Goal: Find specific page/section: Find specific page/section

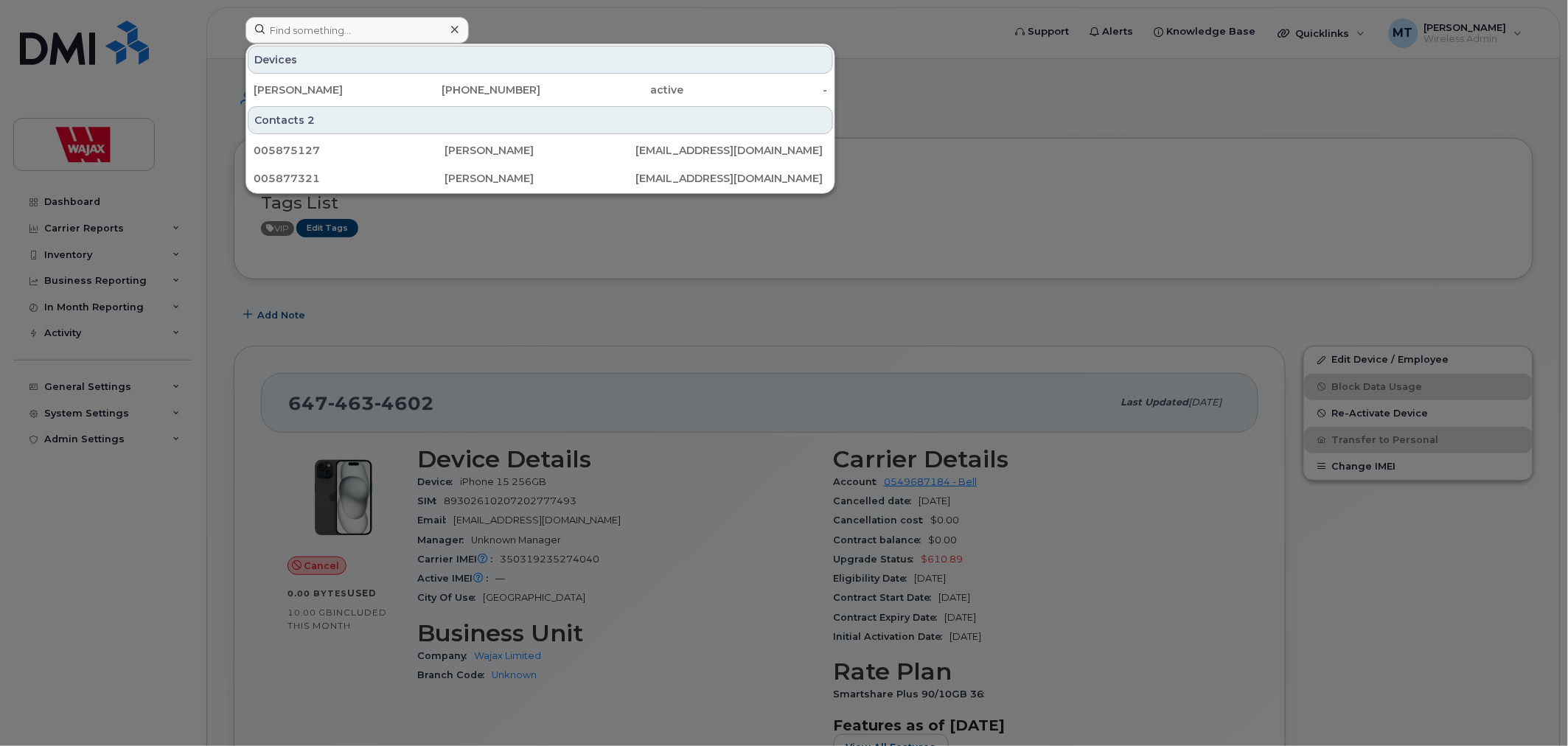
click at [451, 33] on icon at bounding box center [454, 29] width 7 height 12
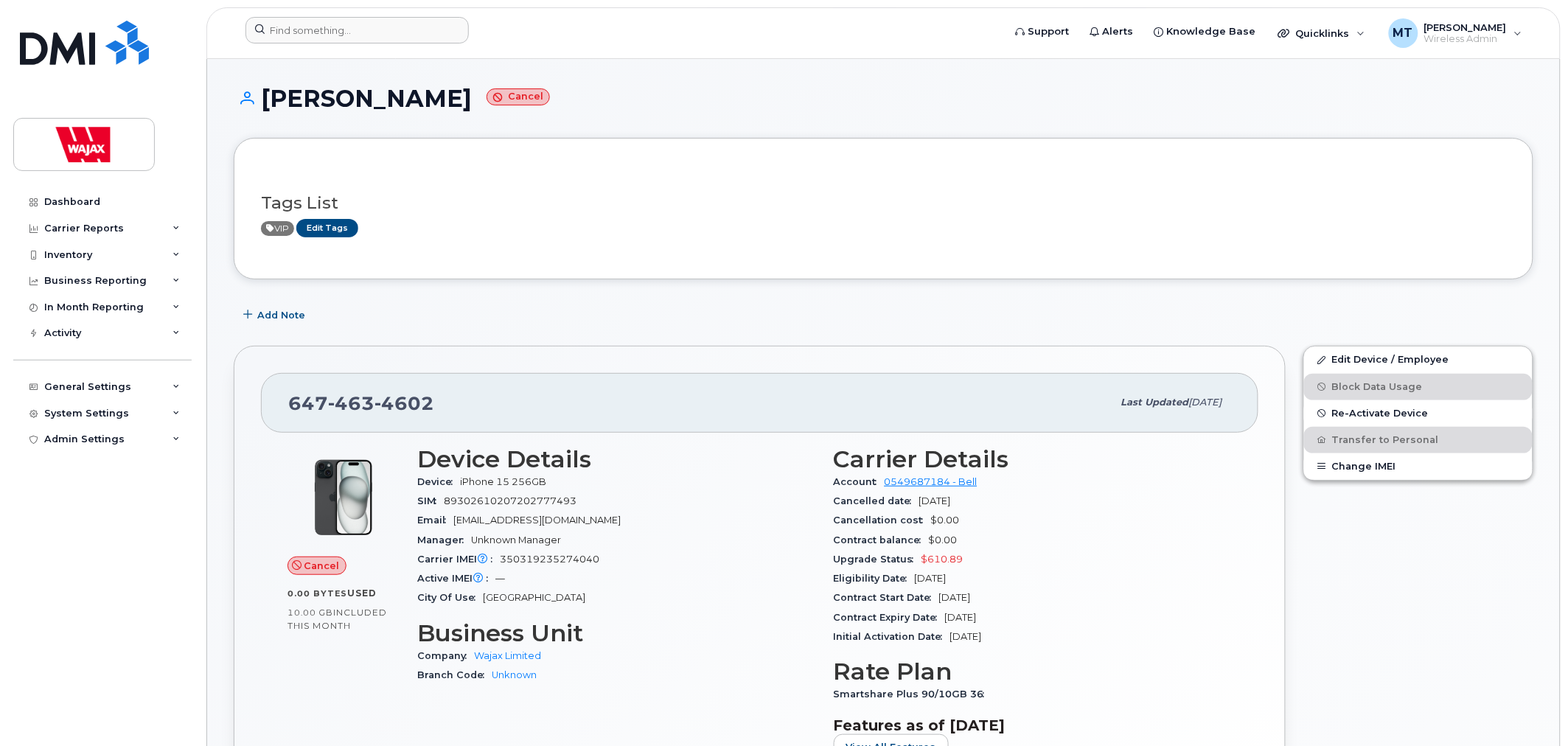
click at [445, 44] on div at bounding box center [619, 33] width 772 height 32
click at [446, 35] on div at bounding box center [357, 30] width 223 height 26
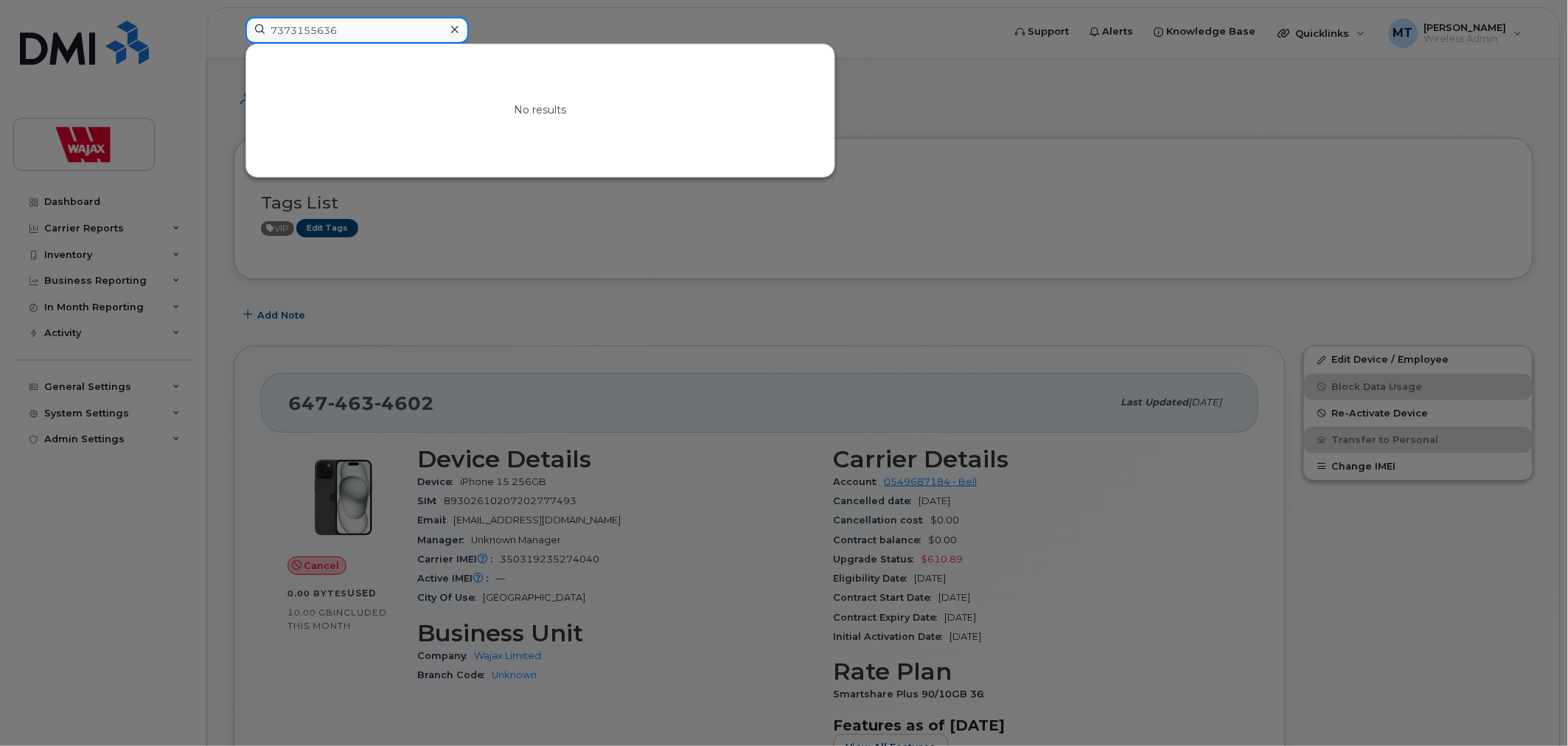
drag, startPoint x: 360, startPoint y: 32, endPoint x: 245, endPoint y: 31, distance: 115.0
click at [246, 31] on input "7373155636" at bounding box center [357, 30] width 223 height 26
type input "7373155636"
drag, startPoint x: 927, startPoint y: 172, endPoint x: 849, endPoint y: 166, distance: 78.2
click at [927, 173] on div at bounding box center [784, 373] width 1568 height 746
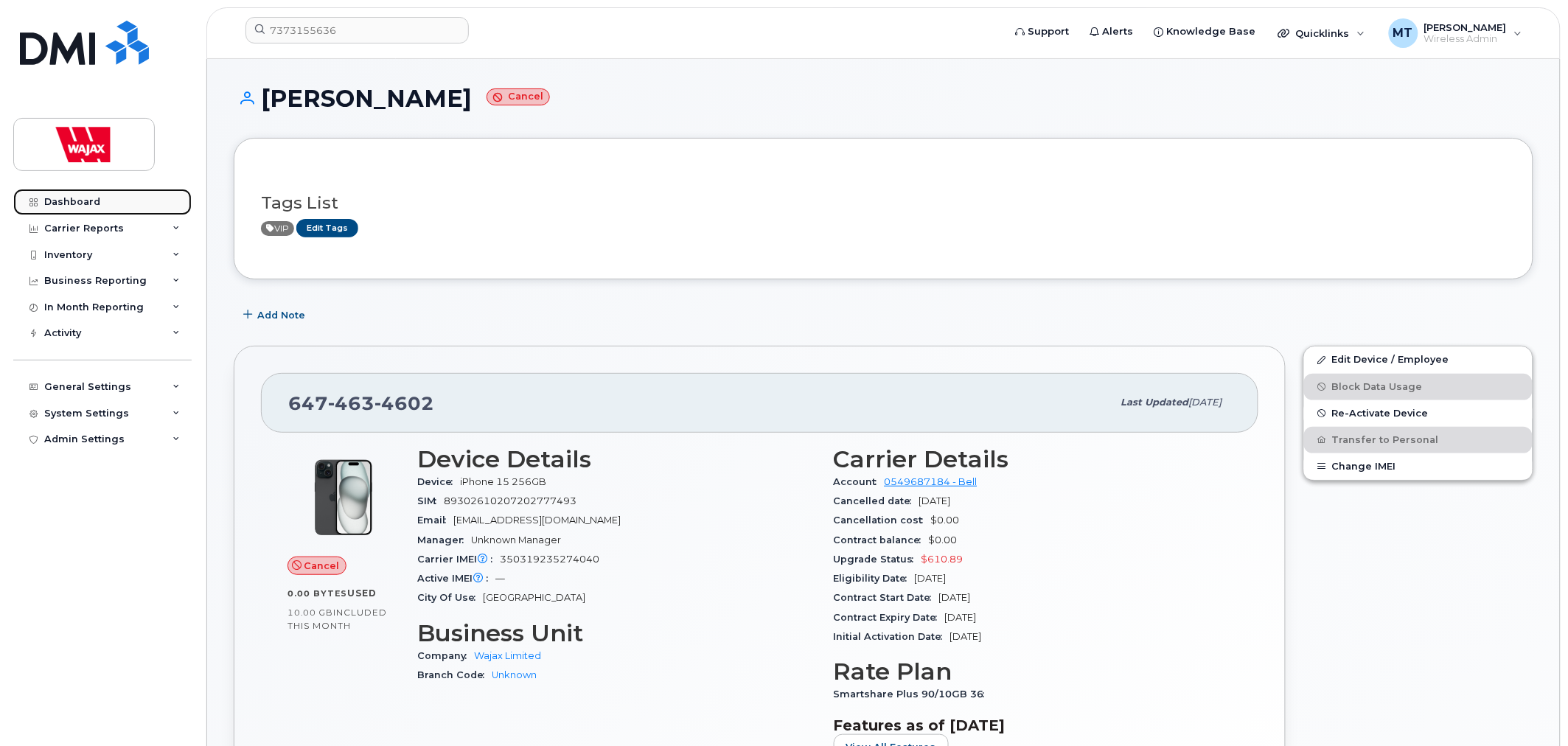
click at [142, 201] on link "Dashboard" at bounding box center [103, 202] width 178 height 26
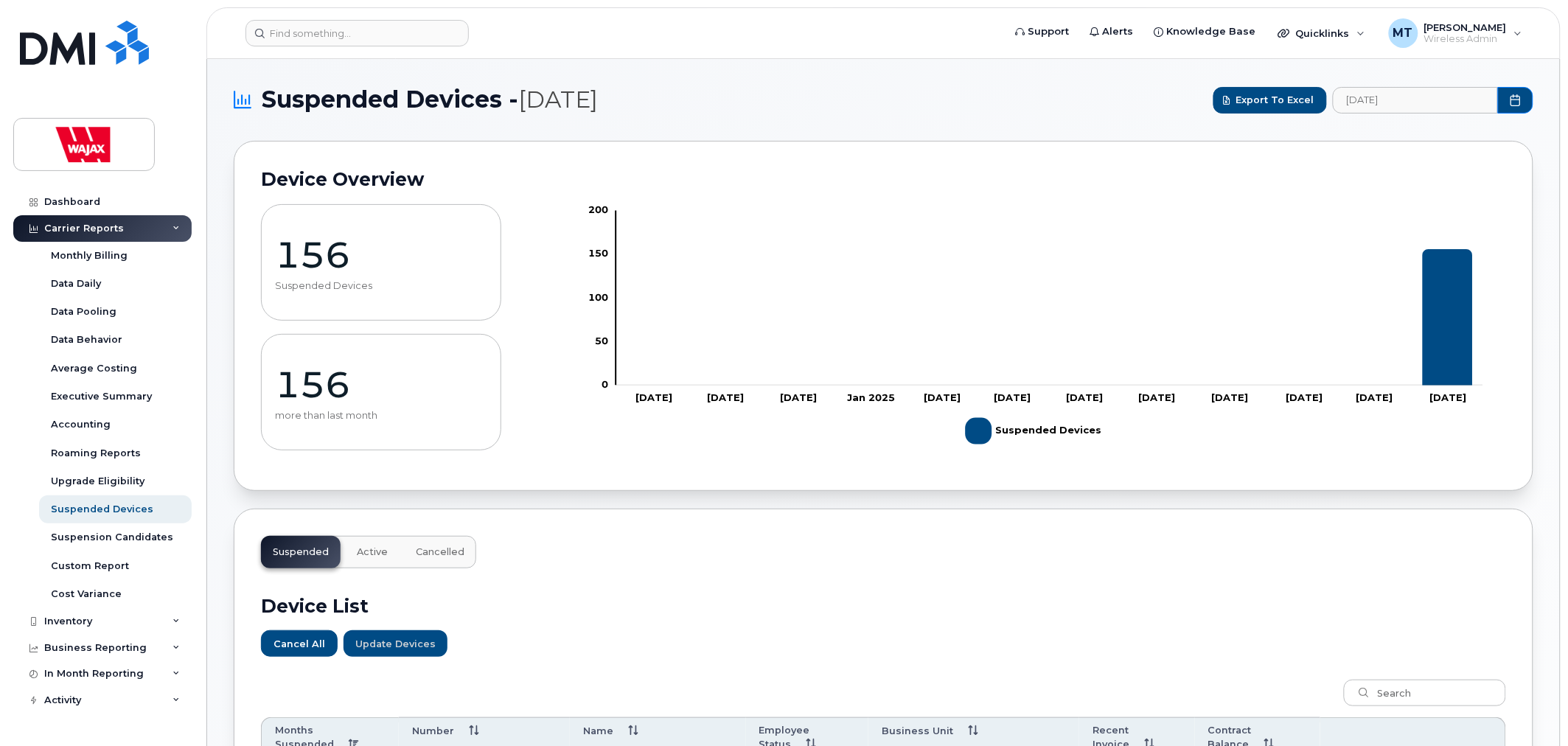
click at [271, 255] on div "156 Suspended Devices" at bounding box center [381, 262] width 240 height 116
click at [303, 260] on p "156" at bounding box center [381, 255] width 212 height 44
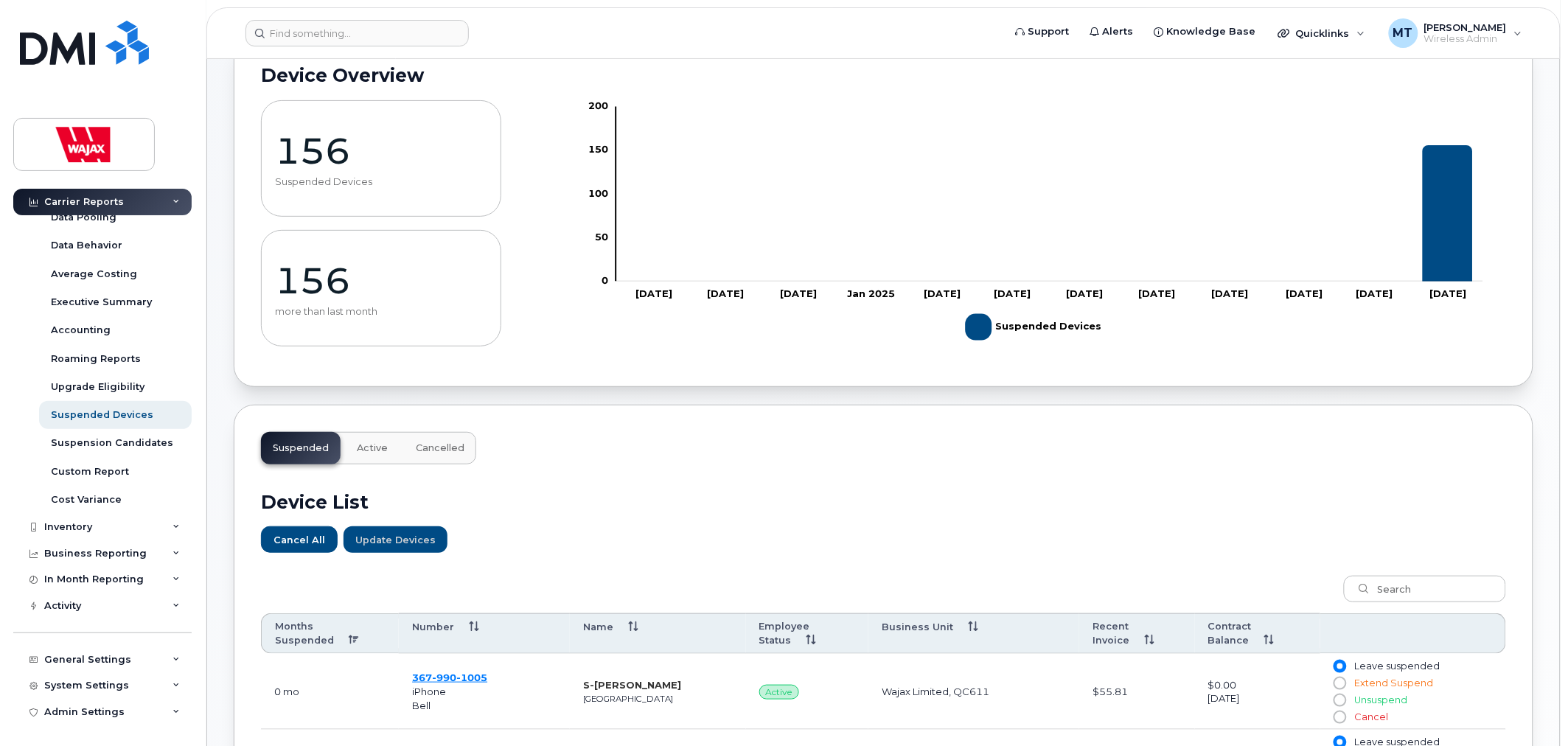
scroll to position [87, 0]
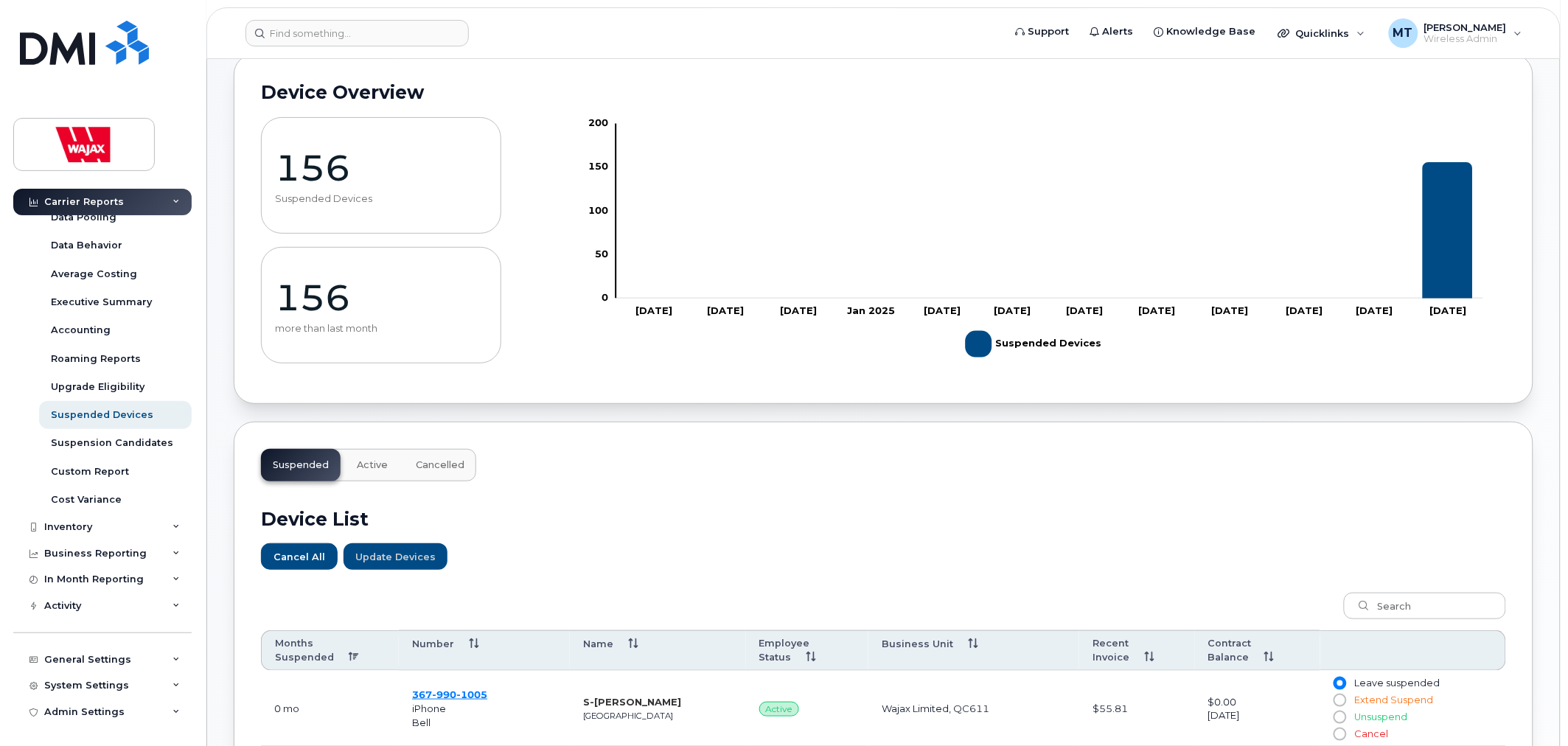
drag, startPoint x: 293, startPoint y: 650, endPoint x: 312, endPoint y: 638, distance: 22.5
click at [293, 650] on th "Months Suspended" at bounding box center [330, 650] width 138 height 41
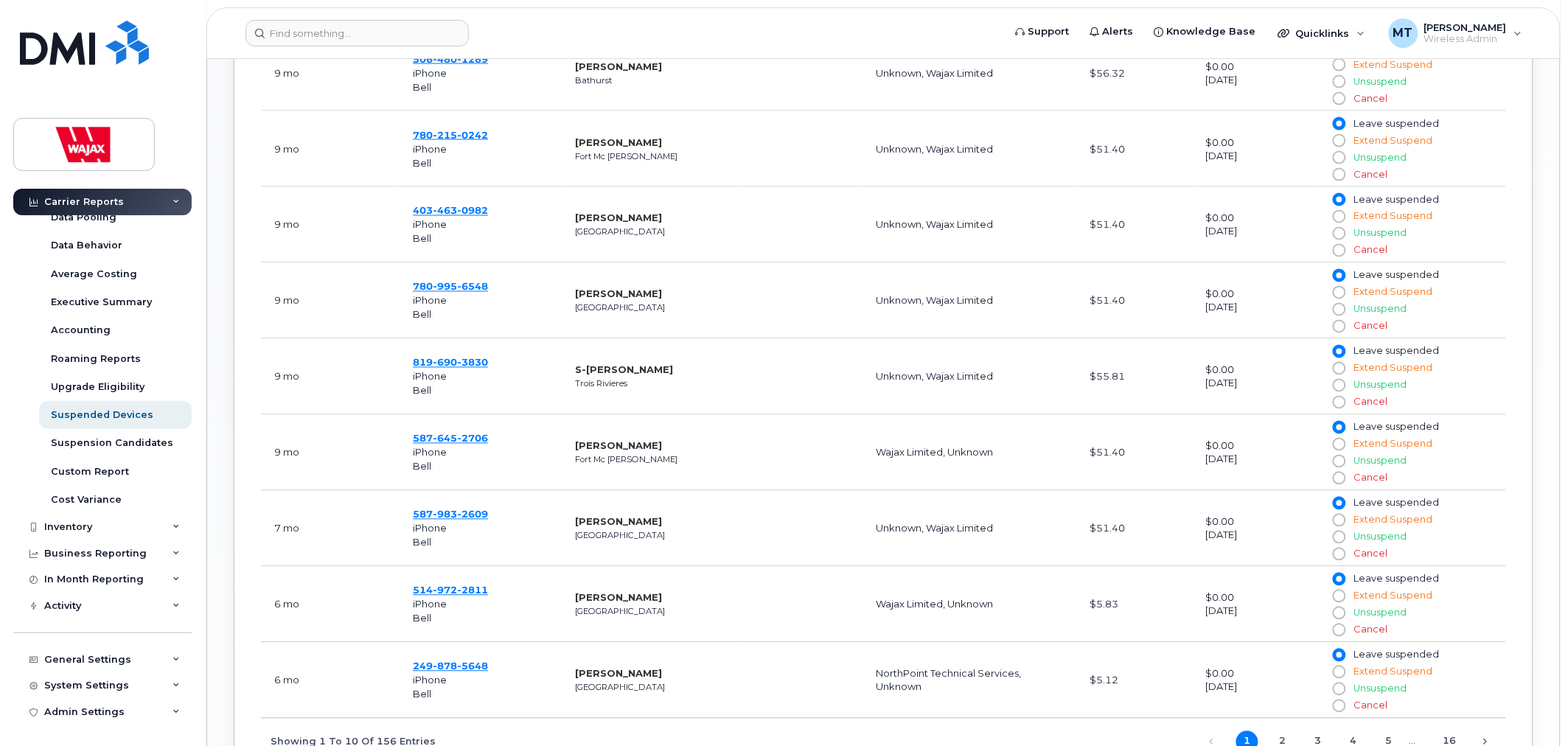
scroll to position [824, 0]
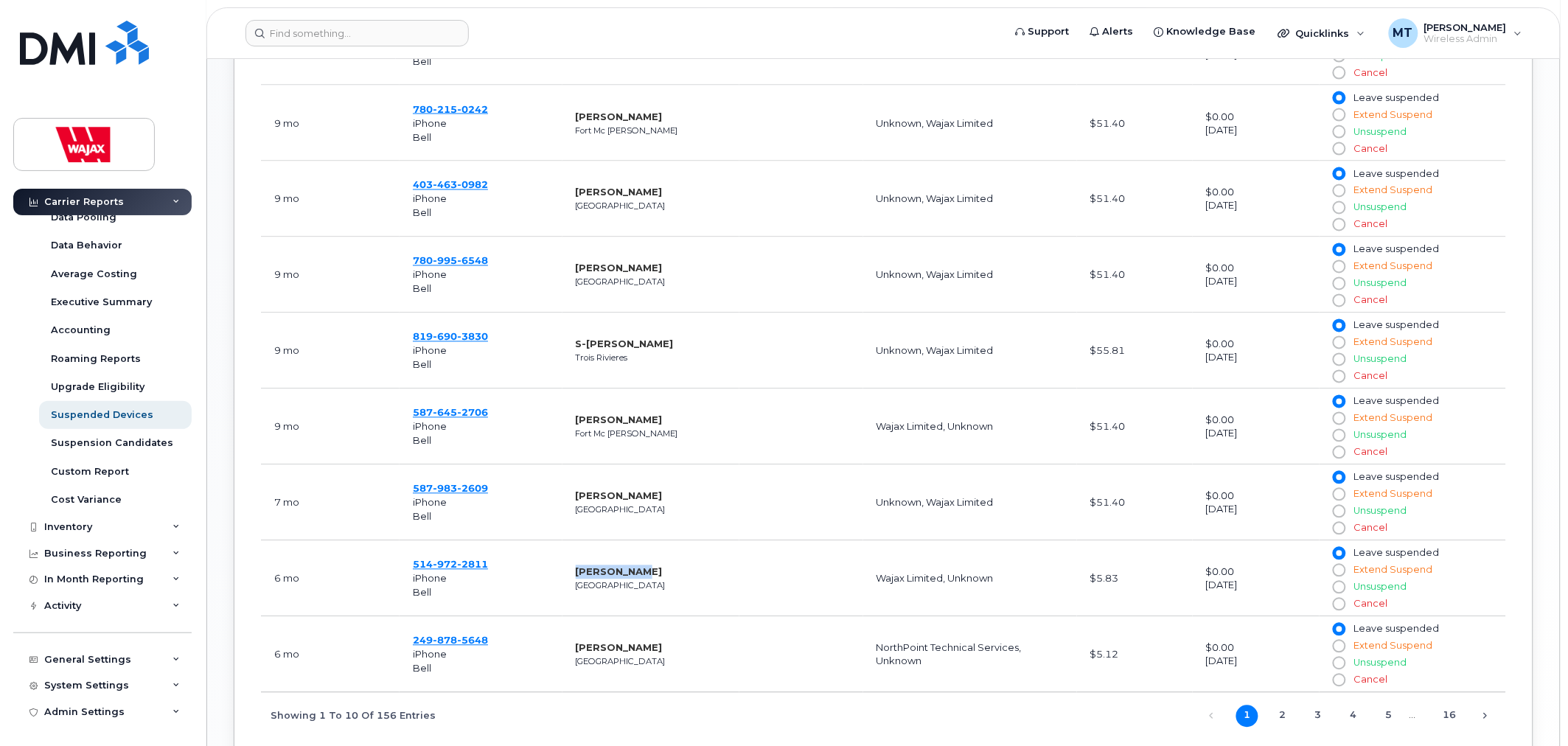
drag, startPoint x: 576, startPoint y: 573, endPoint x: 674, endPoint y: 569, distance: 98.1
click at [674, 569] on td "[PERSON_NAME] [GEOGRAPHIC_DATA]" at bounding box center [650, 579] width 177 height 76
click at [694, 572] on td "[PERSON_NAME] [GEOGRAPHIC_DATA]" at bounding box center [650, 579] width 177 height 76
click at [1286, 713] on link "2" at bounding box center [1283, 717] width 22 height 22
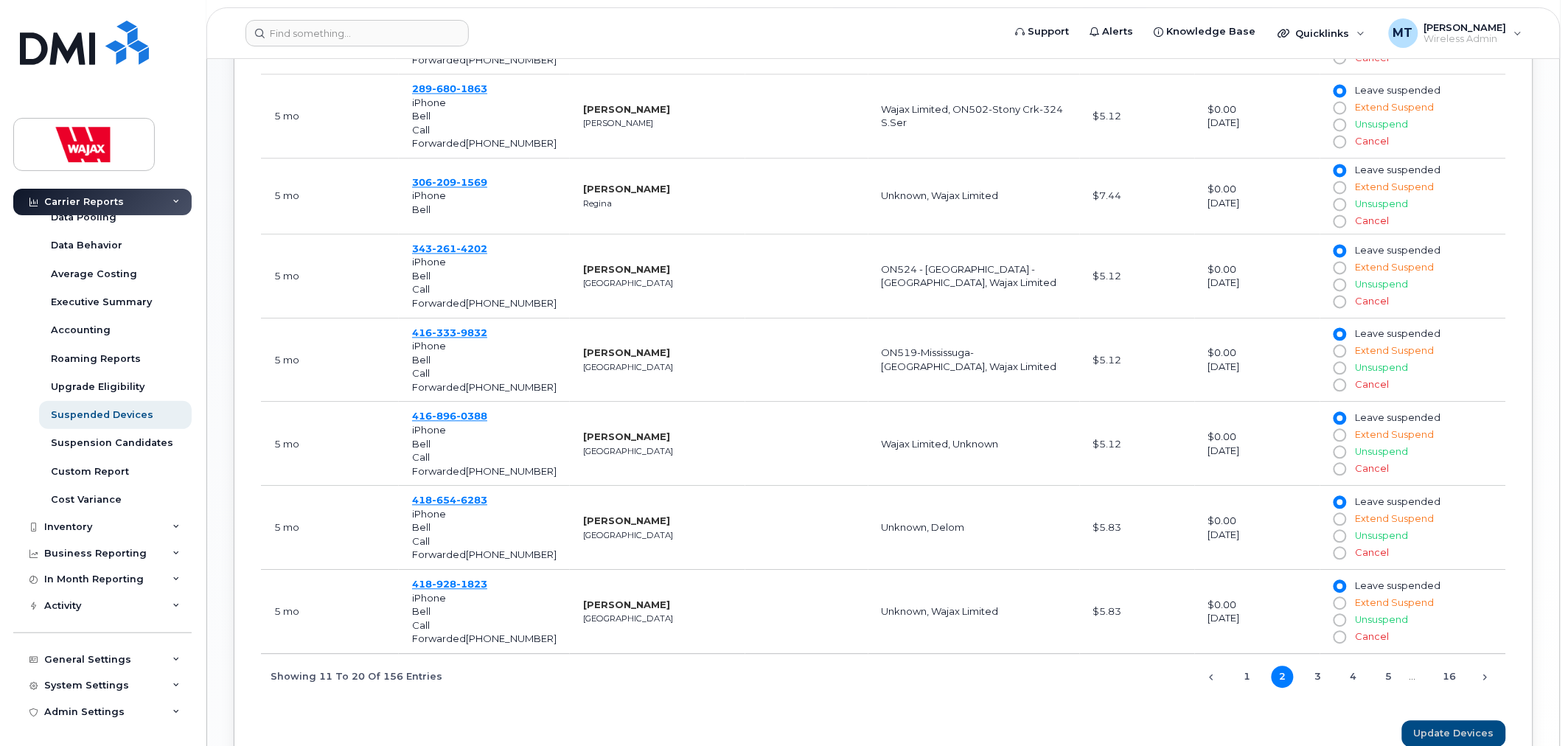
scroll to position [1045, 0]
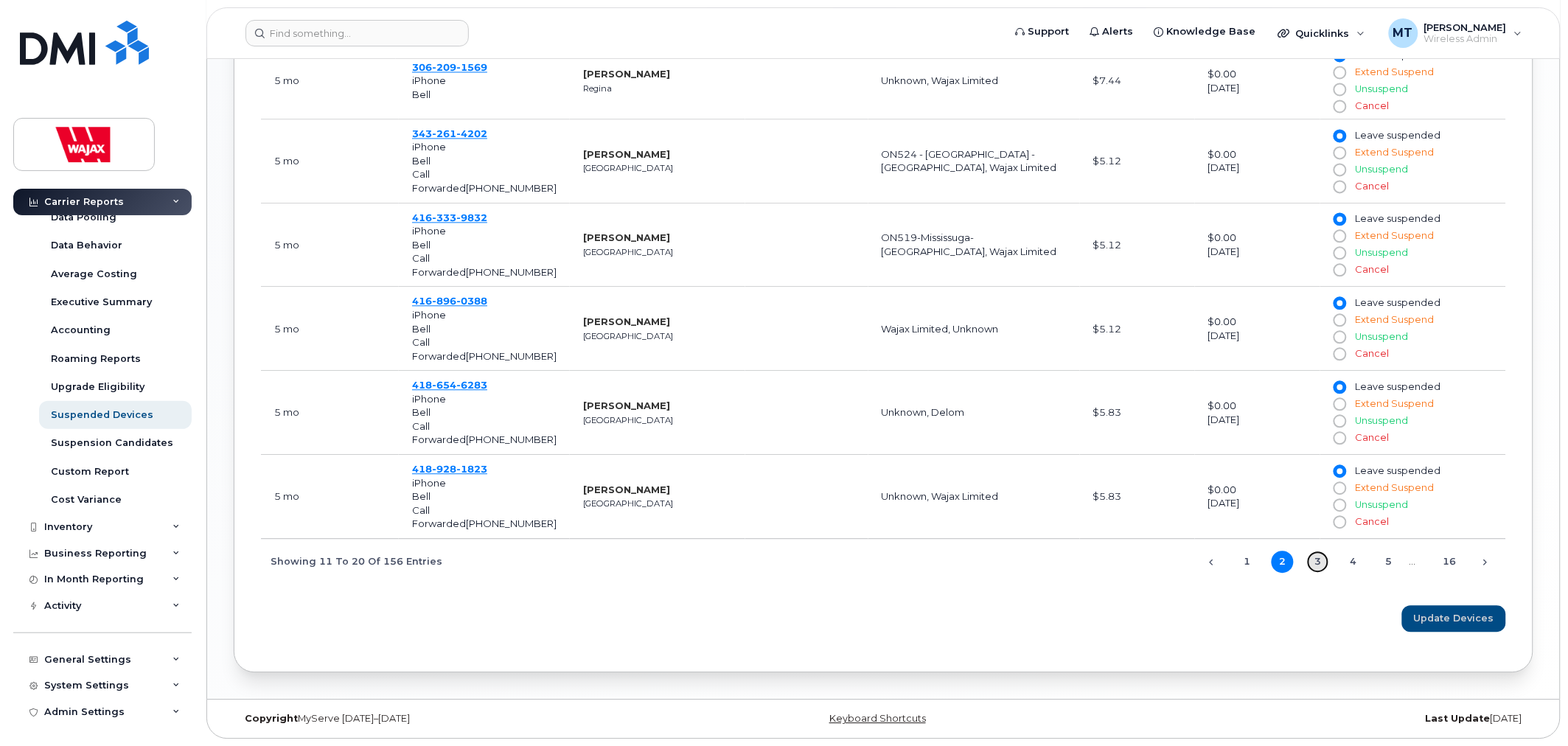
click at [1322, 569] on link "3" at bounding box center [1318, 562] width 22 height 22
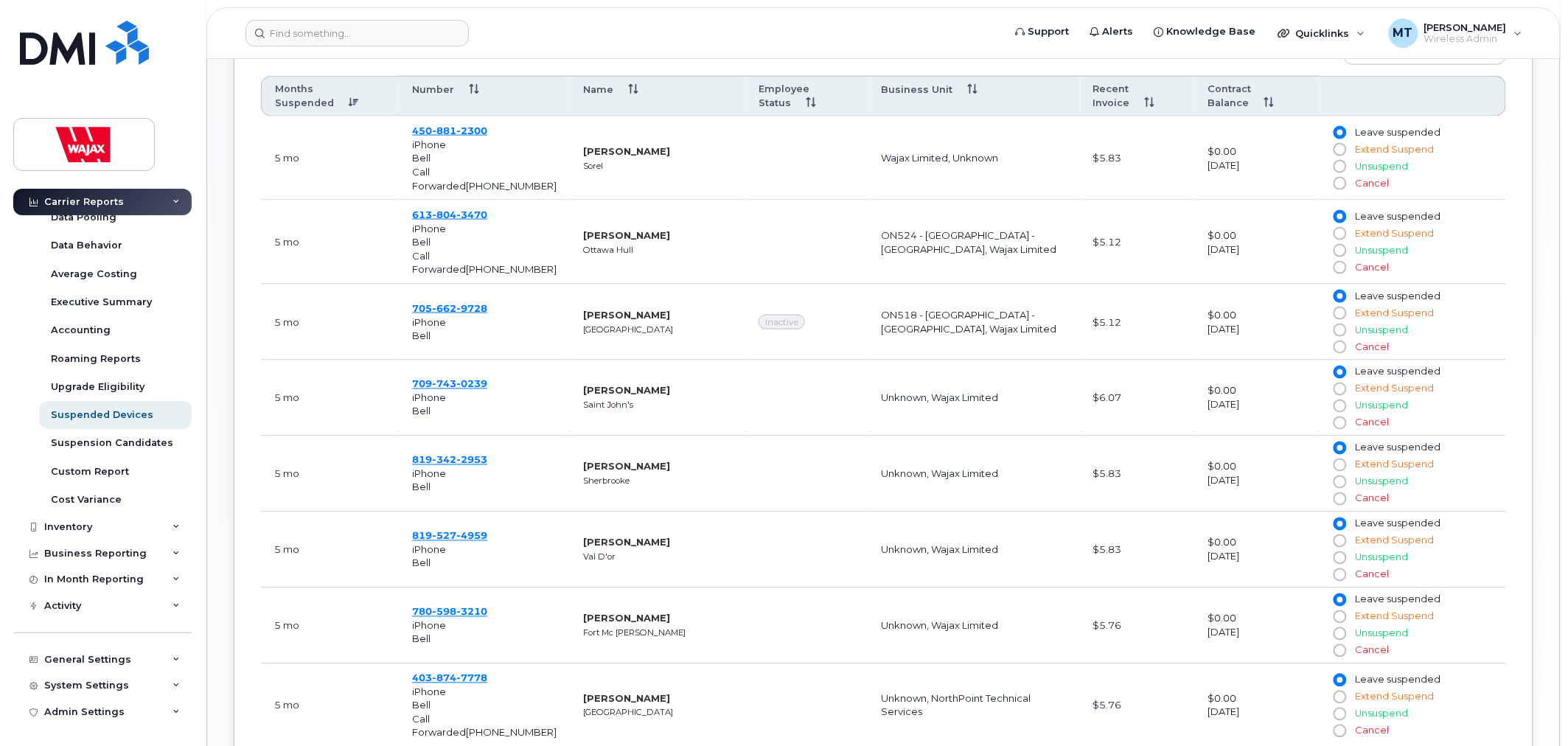
scroll to position [931, 0]
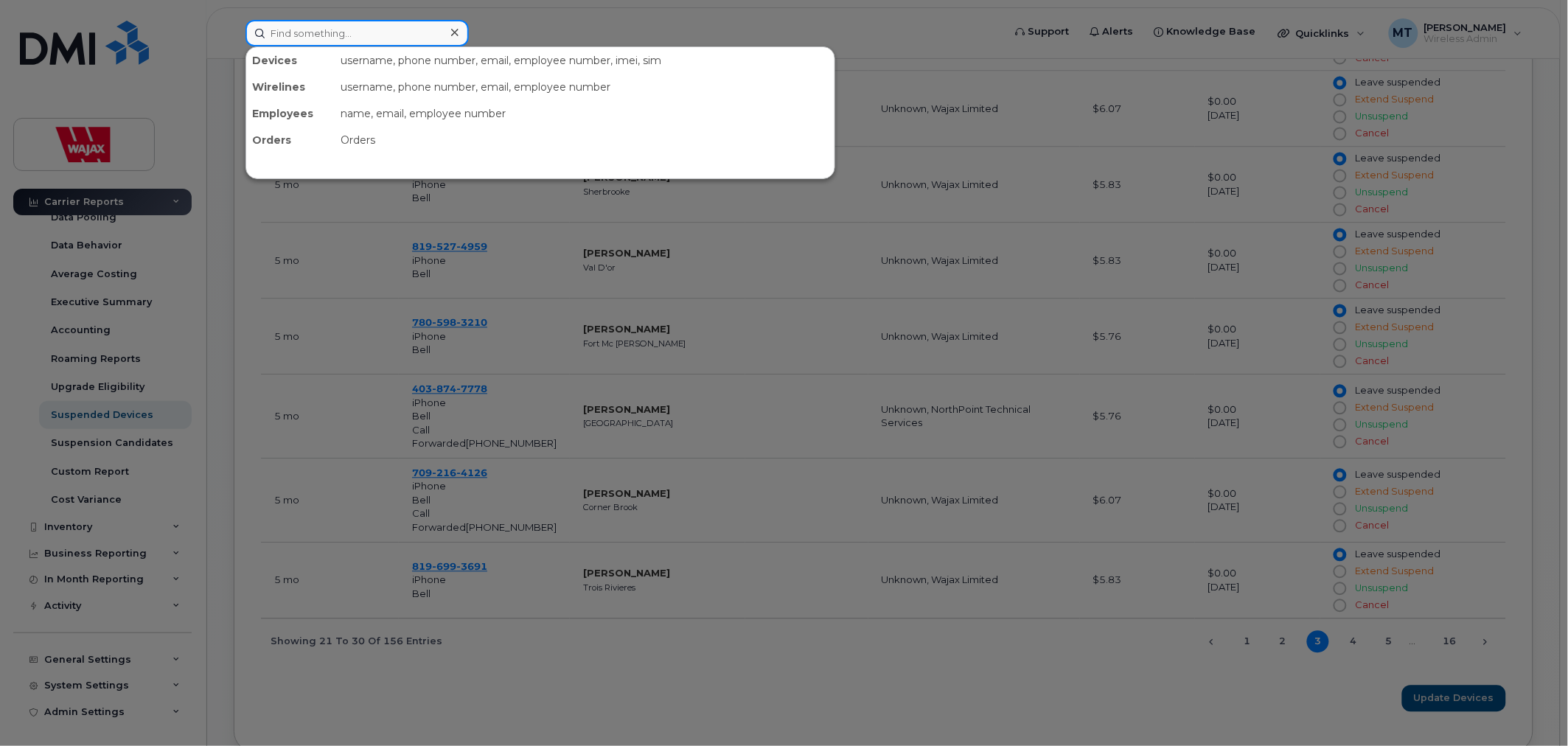
click at [430, 21] on input at bounding box center [357, 33] width 223 height 26
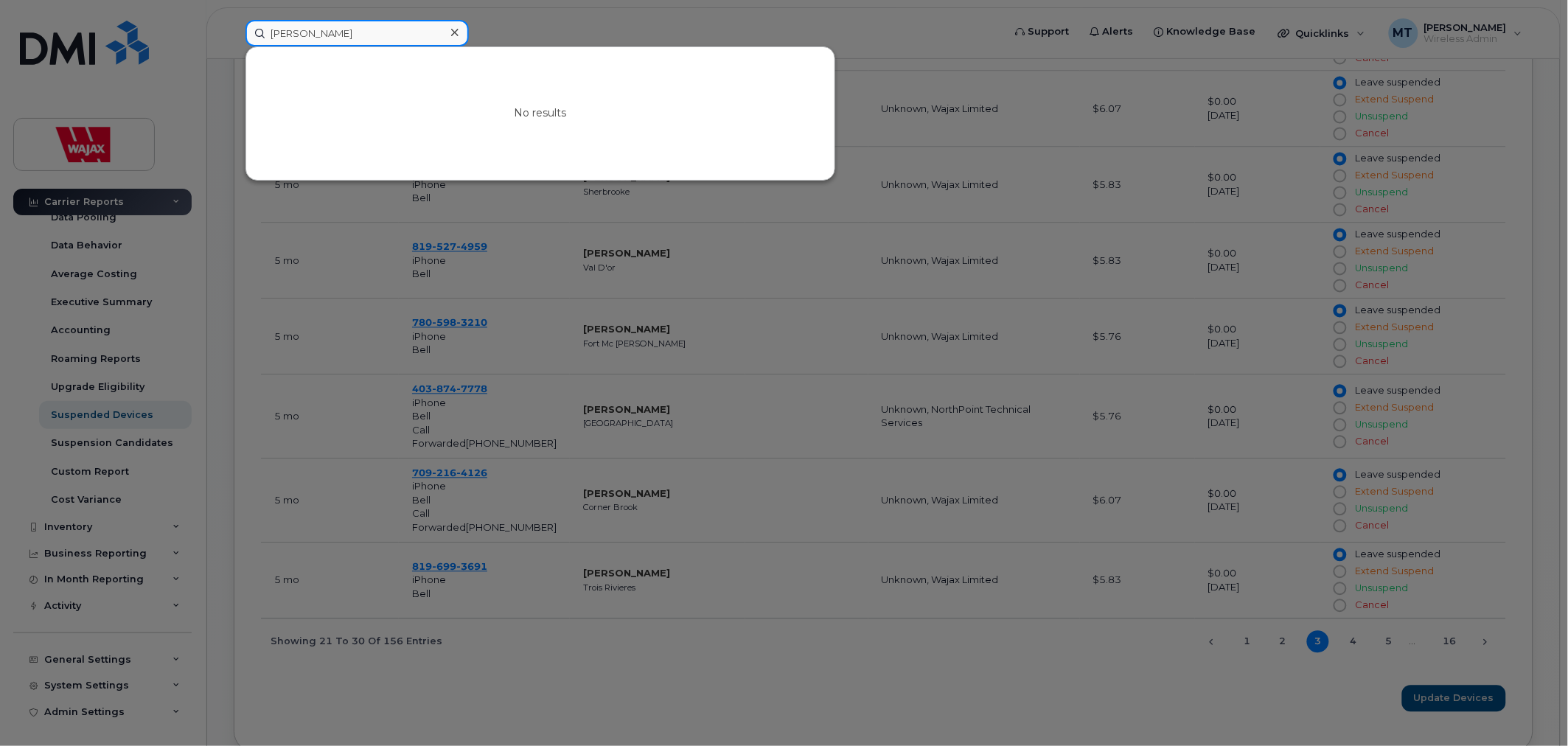
click at [283, 27] on input "[PERSON_NAME]" at bounding box center [357, 33] width 223 height 26
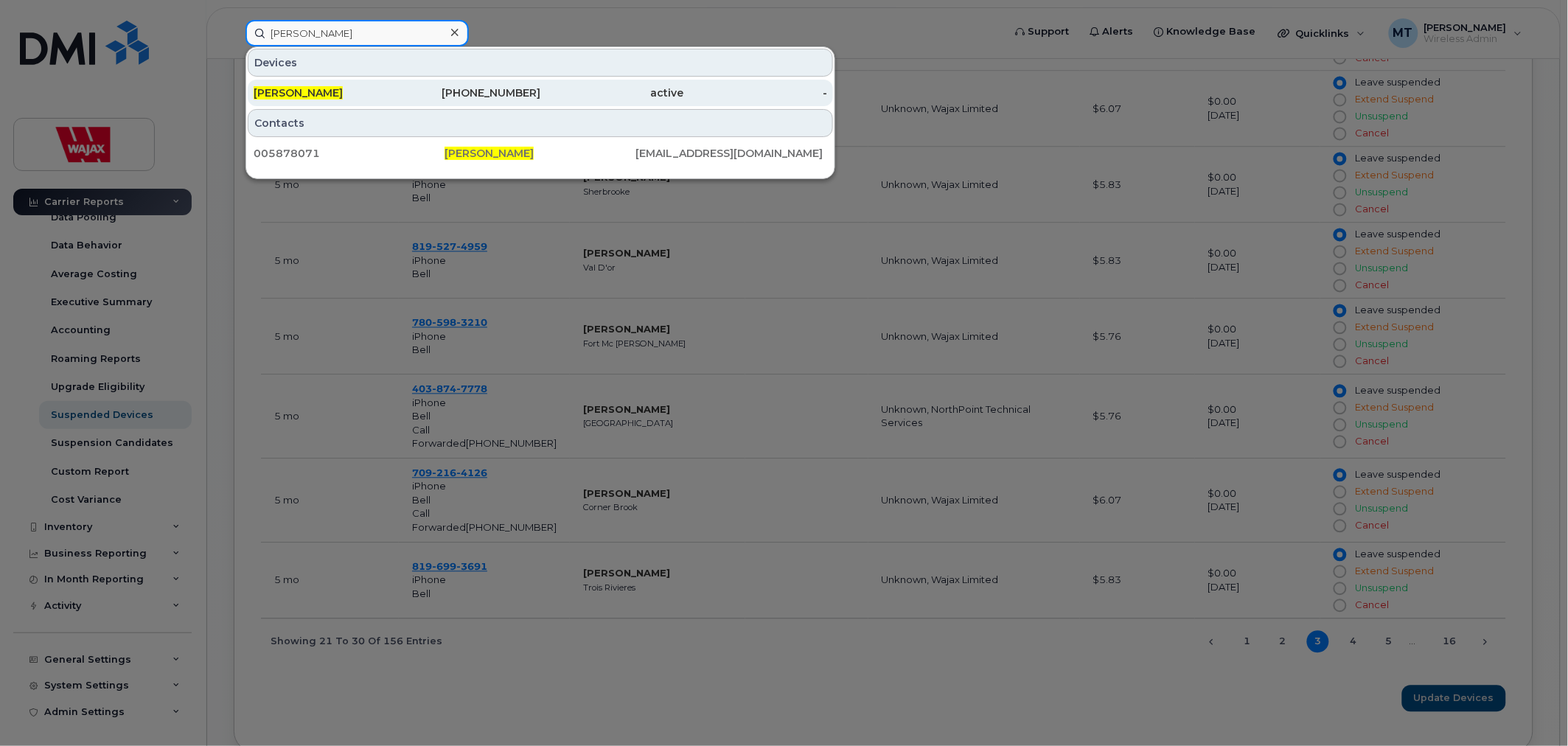
type input "[PERSON_NAME]"
click at [336, 81] on div "[PERSON_NAME]" at bounding box center [325, 92] width 144 height 26
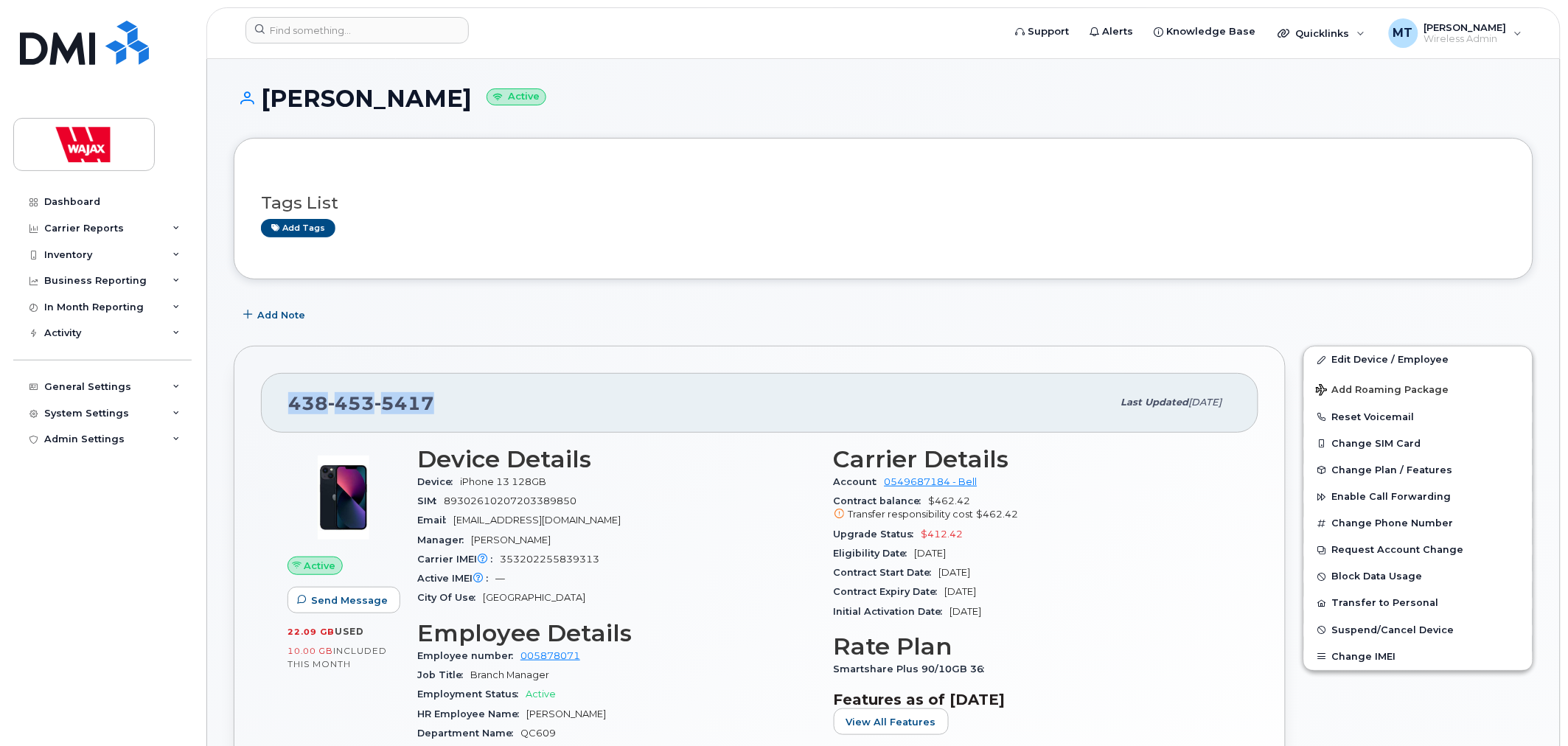
drag, startPoint x: 455, startPoint y: 402, endPoint x: 295, endPoint y: 416, distance: 160.6
click at [295, 416] on div "438 453 5417" at bounding box center [700, 402] width 824 height 31
copy span "438 453 5417"
click at [801, 33] on form at bounding box center [620, 30] width 748 height 26
drag, startPoint x: 1078, startPoint y: 238, endPoint x: 1095, endPoint y: 223, distance: 22.7
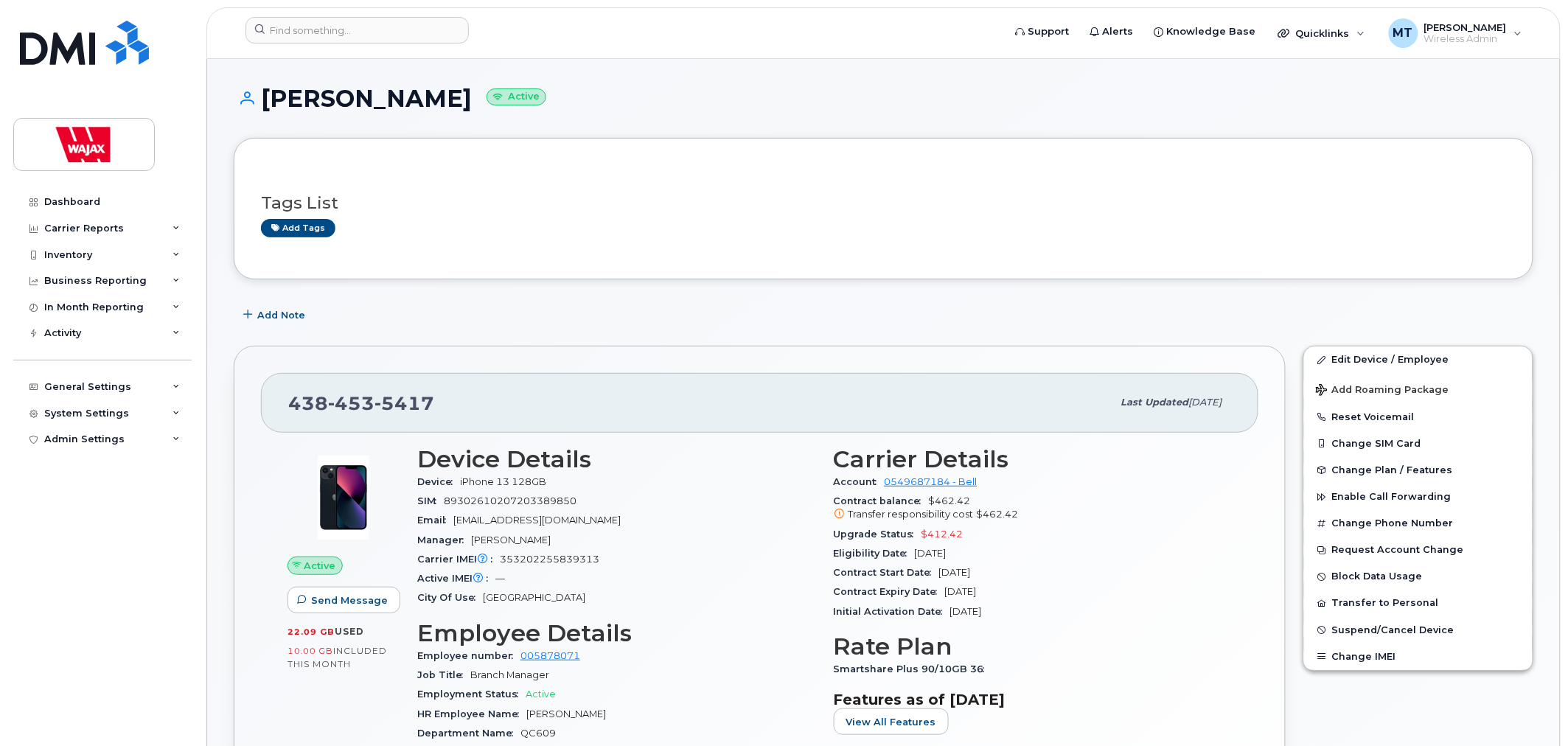
click at [1079, 238] on div "Add tags" at bounding box center [878, 228] width 1233 height 18
click at [379, 20] on input at bounding box center [357, 30] width 223 height 26
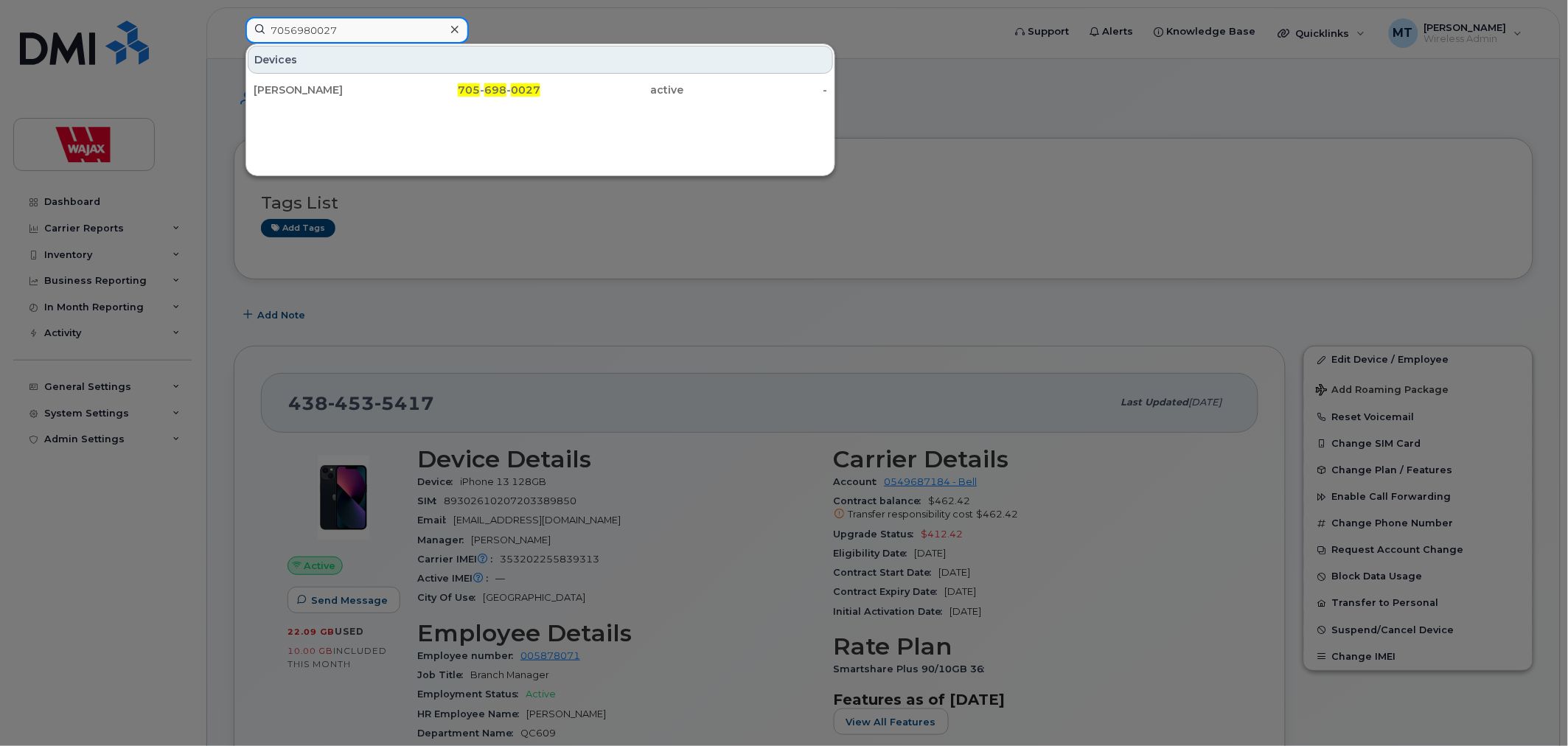
type input "7056980027"
click at [980, 181] on div at bounding box center [784, 373] width 1568 height 746
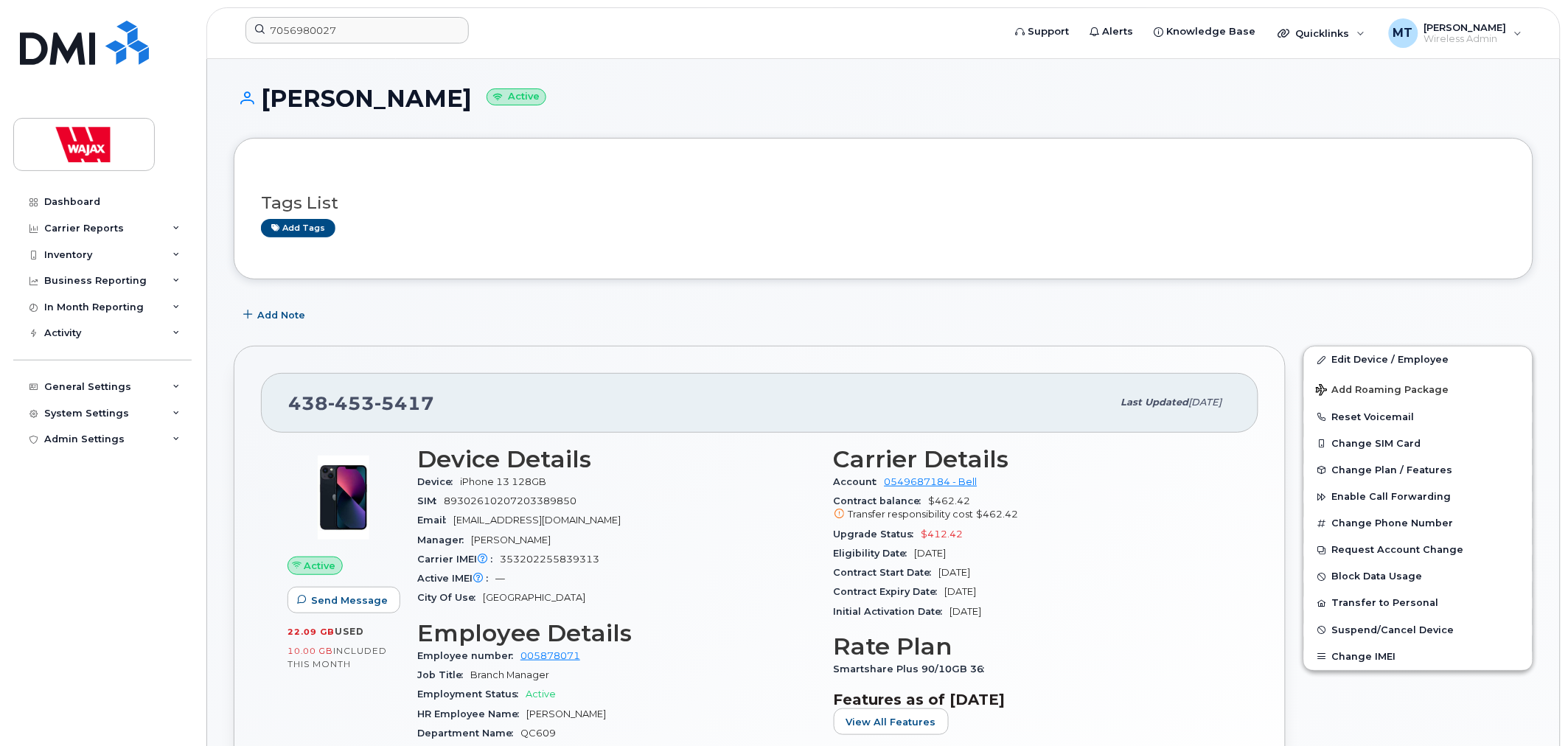
drag, startPoint x: 1400, startPoint y: 111, endPoint x: 1371, endPoint y: 108, distance: 29.2
click at [1400, 111] on h1 "Oscar Cid Active" at bounding box center [883, 98] width 1299 height 26
